Goal: Transaction & Acquisition: Purchase product/service

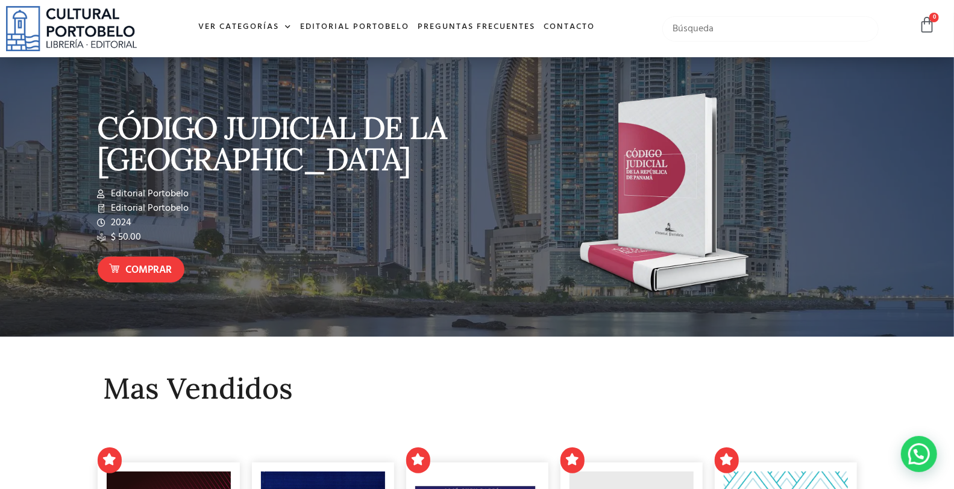
click at [698, 30] on input "text" at bounding box center [770, 28] width 216 height 25
type input "principe"
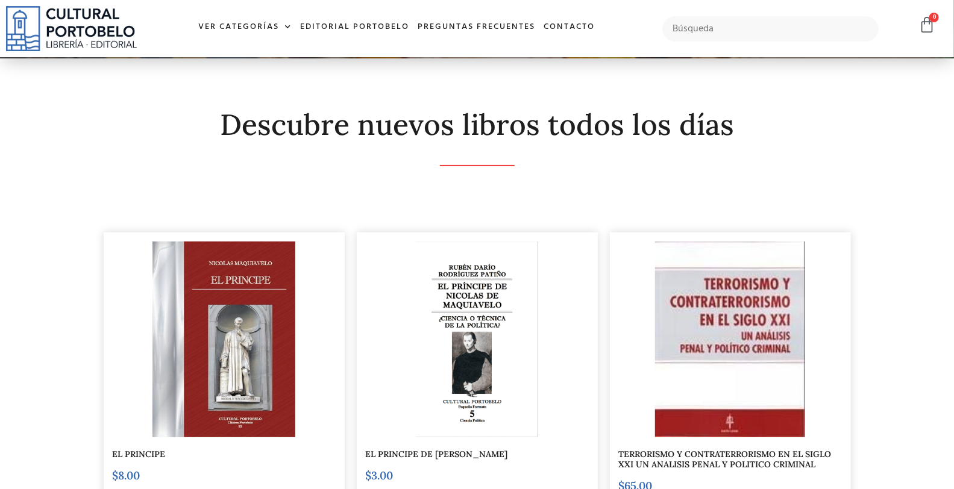
scroll to position [134, 0]
click at [263, 284] on img at bounding box center [224, 340] width 143 height 196
